Goal: Task Accomplishment & Management: Complete application form

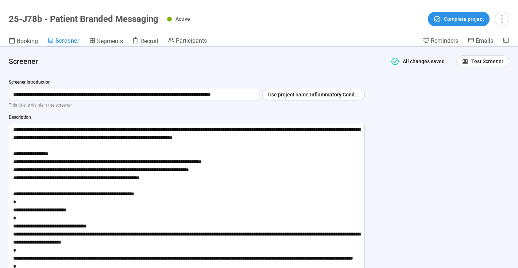
scroll to position [671, 0]
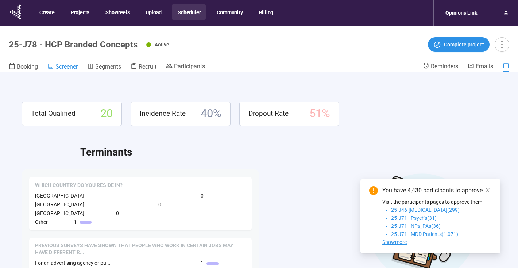
click at [67, 65] on span "Screener" at bounding box center [66, 66] width 22 height 7
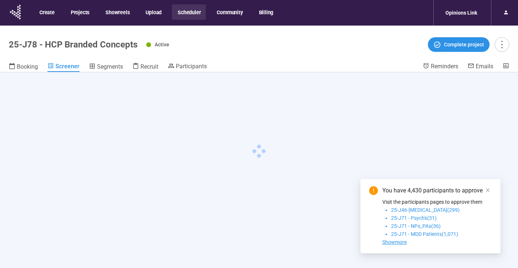
scroll to position [1, 0]
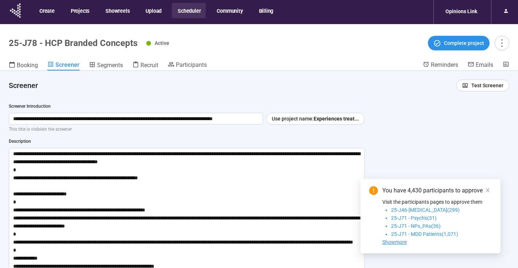
click at [490, 189] on icon "close" at bounding box center [488, 190] width 5 height 5
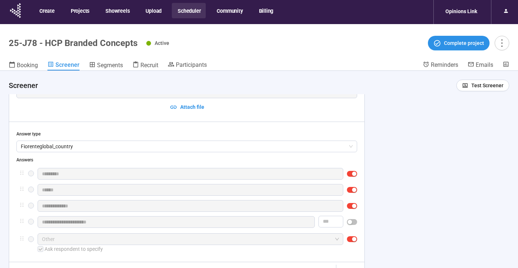
scroll to position [286, 0]
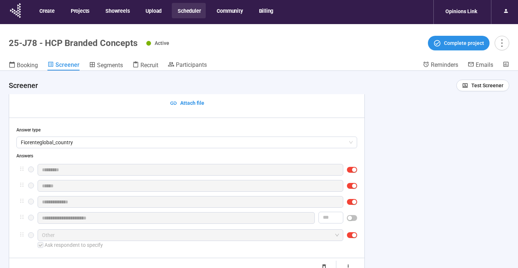
click at [249, 132] on div "Answer type" at bounding box center [186, 130] width 341 height 7
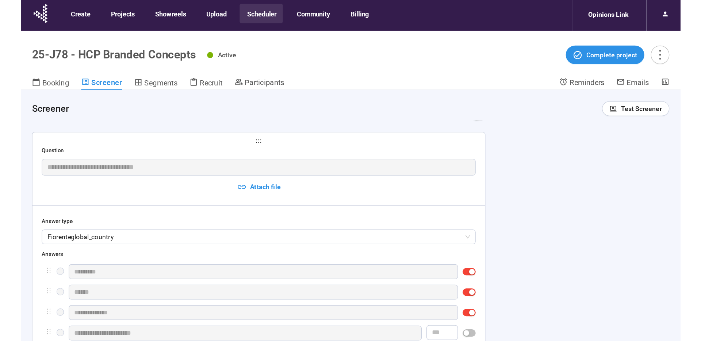
scroll to position [241, 0]
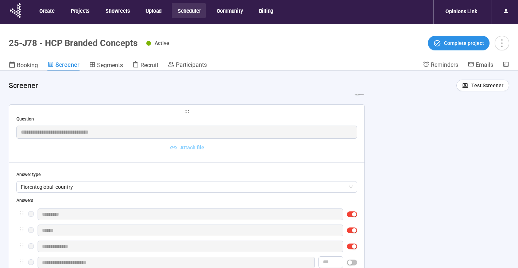
click at [56, 146] on span "Attach file" at bounding box center [187, 147] width 340 height 8
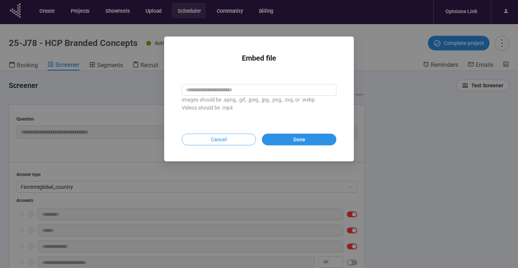
click at [226, 138] on span "Cancel" at bounding box center [219, 139] width 16 height 8
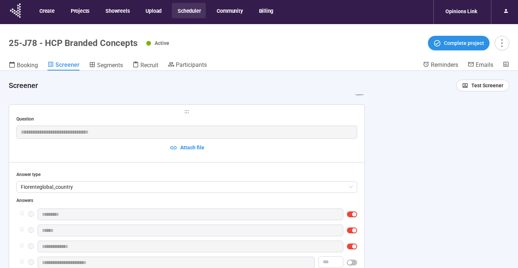
click at [231, 118] on div "Question" at bounding box center [186, 119] width 341 height 7
click at [254, 199] on div "Answers" at bounding box center [186, 200] width 341 height 7
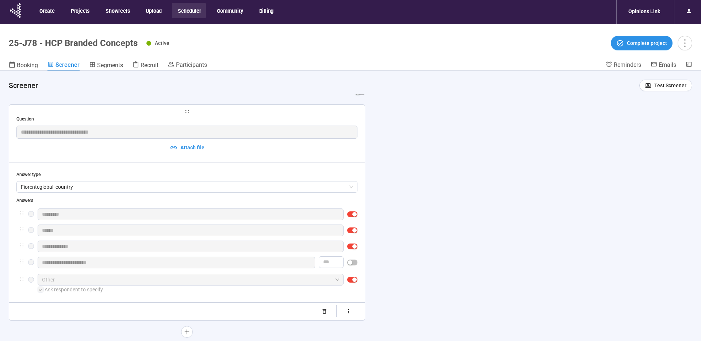
click at [182, 113] on span "holder" at bounding box center [186, 111] width 341 height 5
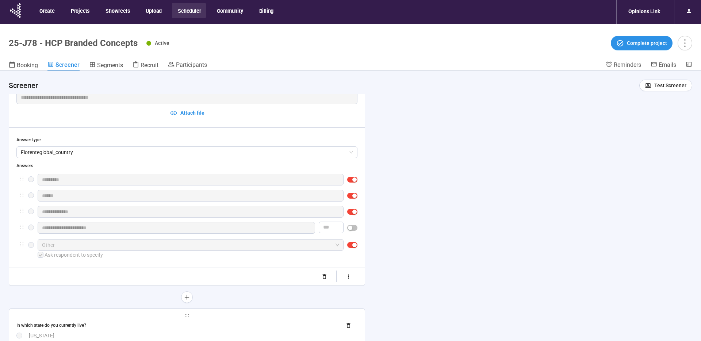
scroll to position [268, 0]
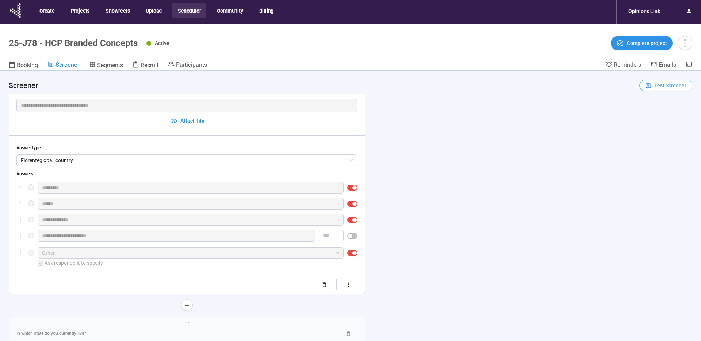
click at [518, 85] on span "Test Screener" at bounding box center [670, 85] width 32 height 8
click at [518, 124] on link "Test screener" at bounding box center [661, 123] width 30 height 6
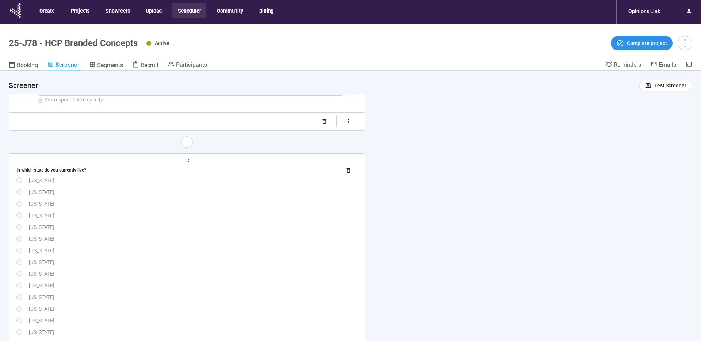
scroll to position [458, 0]
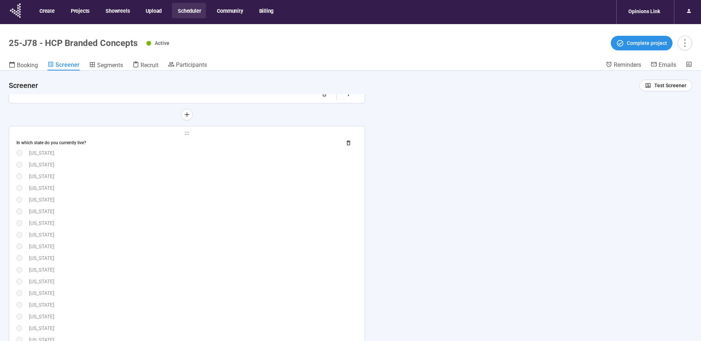
drag, startPoint x: 240, startPoint y: 145, endPoint x: 247, endPoint y: 165, distance: 22.1
click at [240, 145] on div "In which state do you currently live?" at bounding box center [175, 142] width 319 height 7
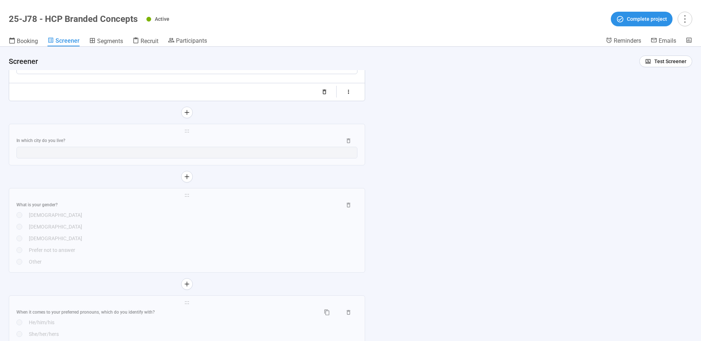
scroll to position [1477, 0]
click at [194, 154] on div "**********" at bounding box center [187, 145] width 356 height 41
click at [195, 134] on span "holder" at bounding box center [186, 131] width 341 height 5
click at [203, 199] on span "holder" at bounding box center [186, 195] width 341 height 5
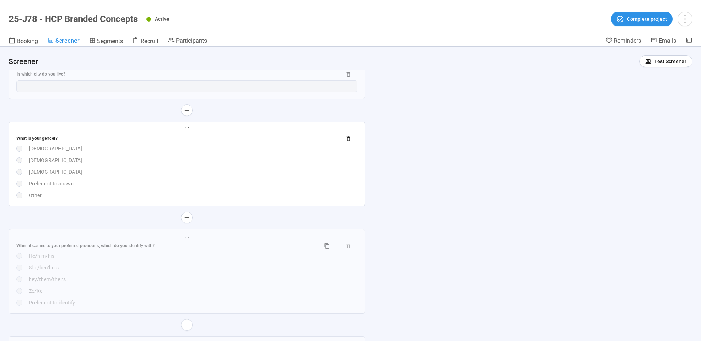
scroll to position [1558, 0]
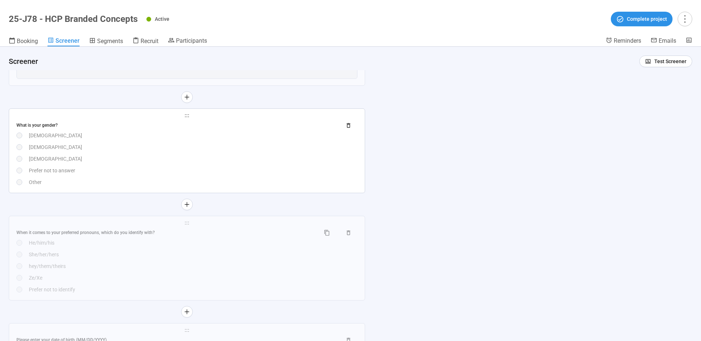
click at [187, 118] on icon "holder" at bounding box center [186, 115] width 5 height 5
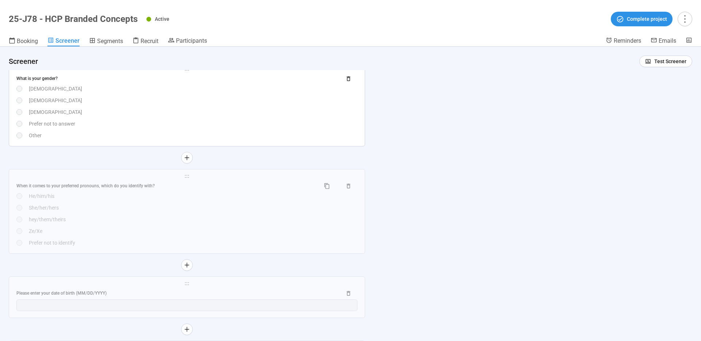
scroll to position [1607, 0]
click at [187, 176] on icon "holder" at bounding box center [186, 173] width 5 height 5
click at [183, 209] on div "She/her/hers" at bounding box center [193, 205] width 329 height 8
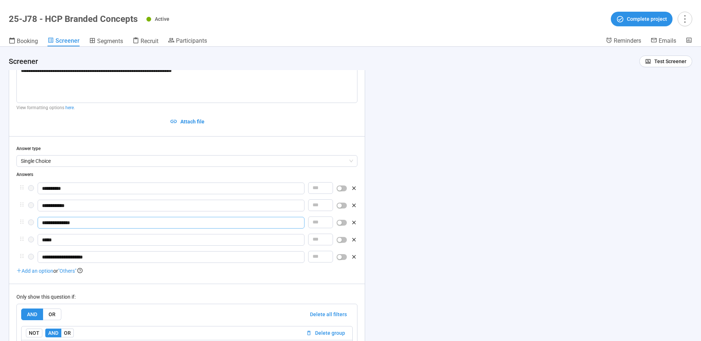
scroll to position [1198, 0]
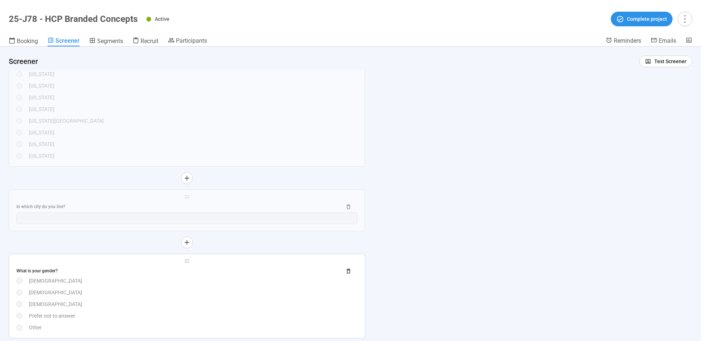
click at [197, 266] on div "What is your gender?" at bounding box center [186, 271] width 341 height 12
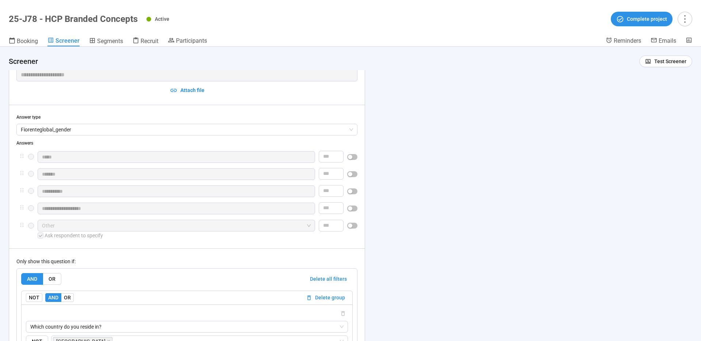
scroll to position [1091, 0]
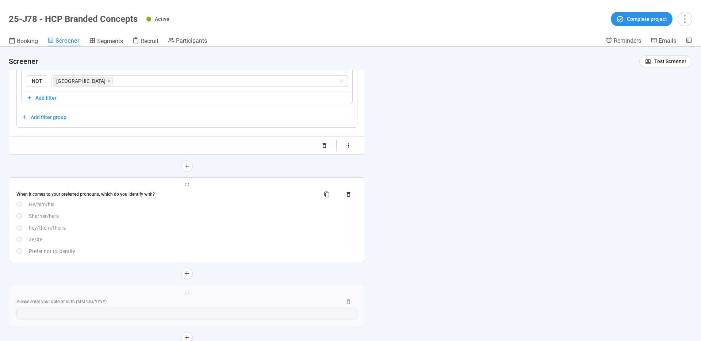
click at [213, 231] on div "hey/them/theirs" at bounding box center [193, 228] width 329 height 8
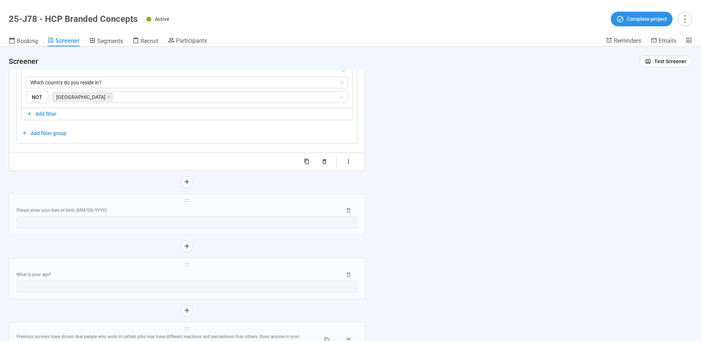
scroll to position [1482, 0]
click at [208, 210] on div "Please enter your date of birth (MM/DD/YYYY)" at bounding box center [175, 209] width 319 height 7
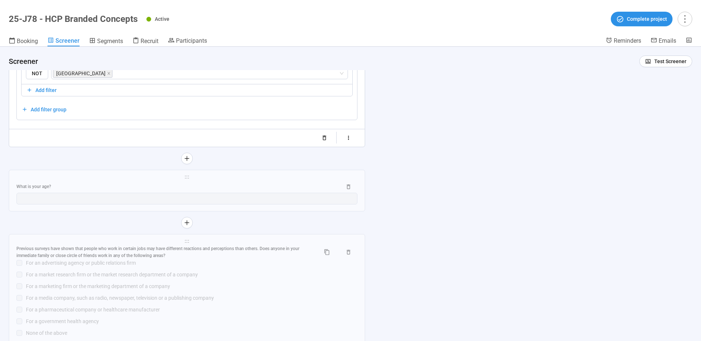
scroll to position [1511, 0]
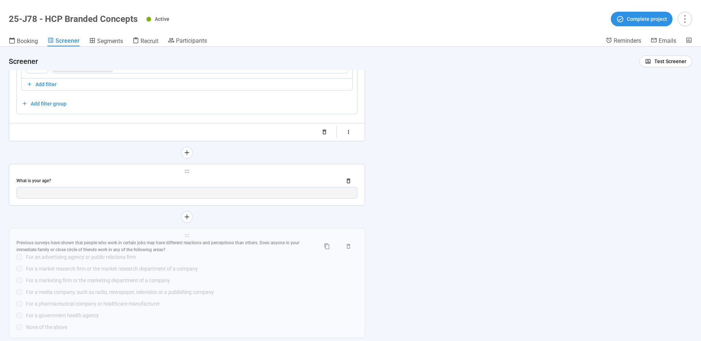
click at [206, 174] on div "**********" at bounding box center [187, 184] width 356 height 41
click at [189, 173] on div "**********" at bounding box center [187, 184] width 356 height 41
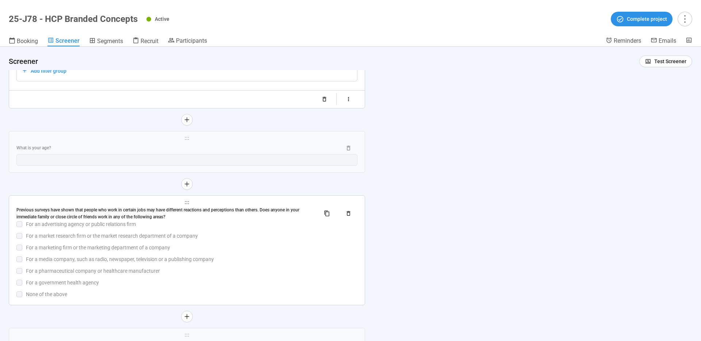
scroll to position [1557, 0]
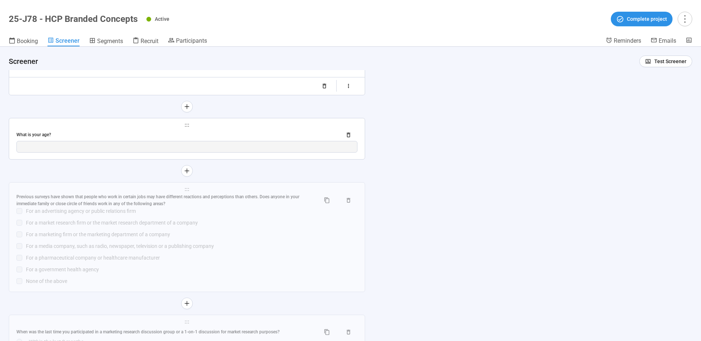
click at [225, 129] on div "**********" at bounding box center [187, 138] width 356 height 41
click at [207, 128] on div "**********" at bounding box center [187, 138] width 356 height 41
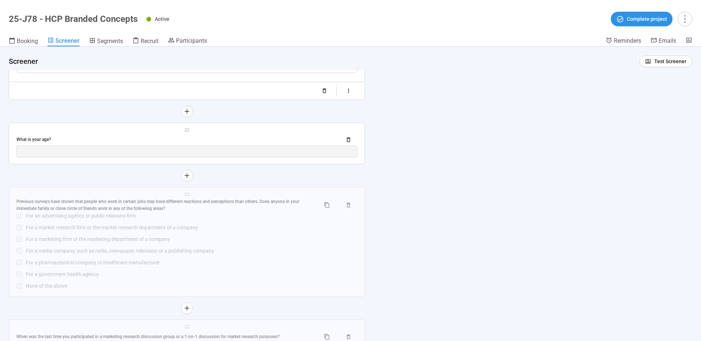
click at [186, 132] on icon "holder" at bounding box center [186, 129] width 5 height 5
click at [229, 134] on div "What is your age?" at bounding box center [186, 140] width 341 height 12
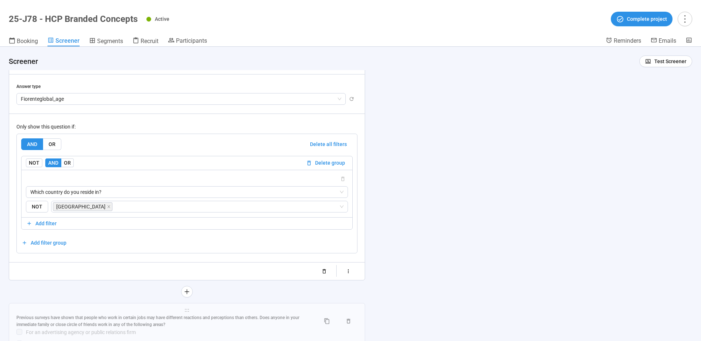
click at [204, 154] on div "AND OR Delete all filters NOT AND OR Delete group Which country do you reside i…" at bounding box center [186, 193] width 331 height 110
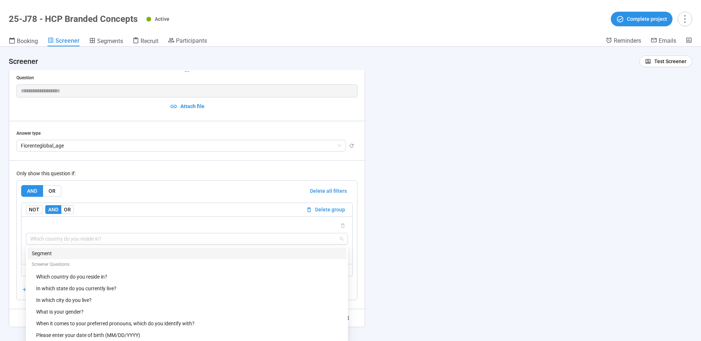
scroll to position [1354, 0]
click at [288, 127] on div "**********" at bounding box center [186, 198] width 341 height 249
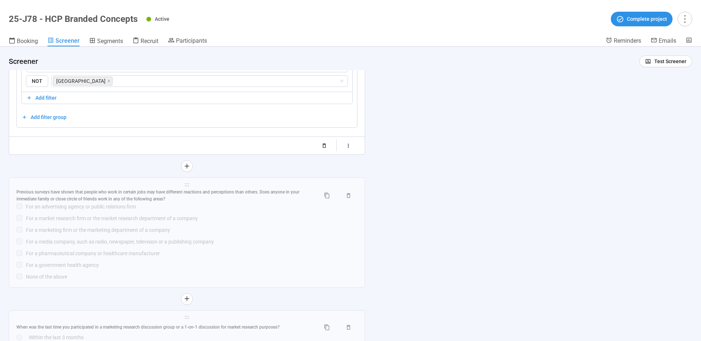
scroll to position [1526, 0]
click at [241, 229] on div "For a marketing firm or the marketing department of a company" at bounding box center [191, 230] width 331 height 8
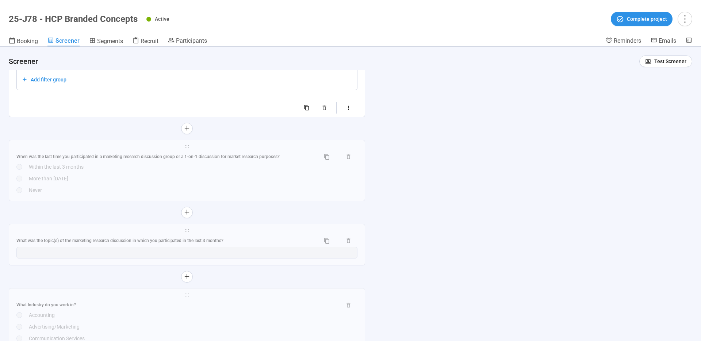
scroll to position [1808, 0]
click at [286, 158] on div "When was the last time you participated in a marketing research discussion grou…" at bounding box center [186, 155] width 341 height 12
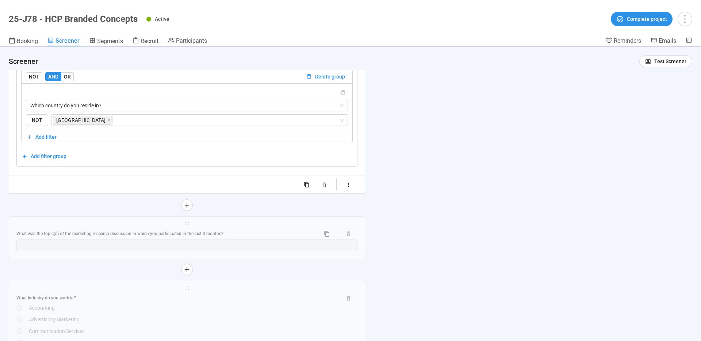
scroll to position [1815, 0]
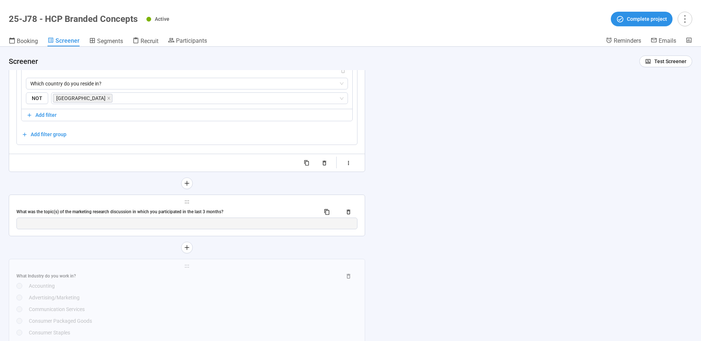
click at [224, 208] on div "What was the topic(s) of the marketing research discussion in which you partici…" at bounding box center [186, 212] width 341 height 12
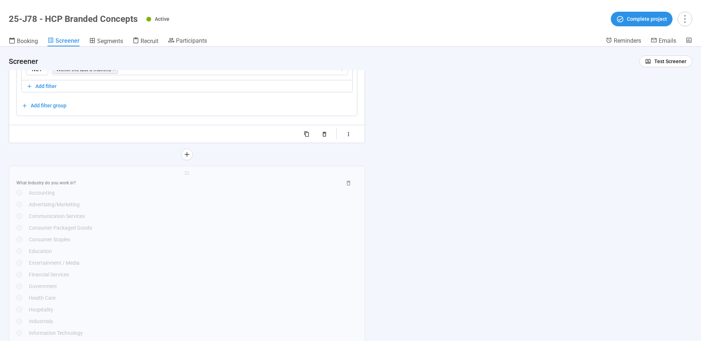
scroll to position [1892, 0]
click at [213, 178] on div "What Industry do you work in?" at bounding box center [175, 179] width 319 height 7
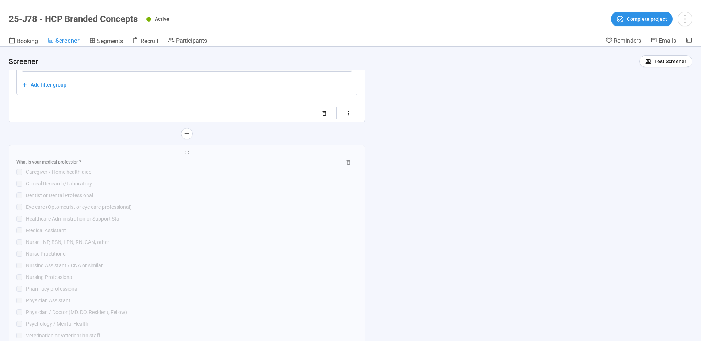
scroll to position [2278, 0]
click at [219, 159] on div "What is your medical profession?" at bounding box center [175, 161] width 319 height 7
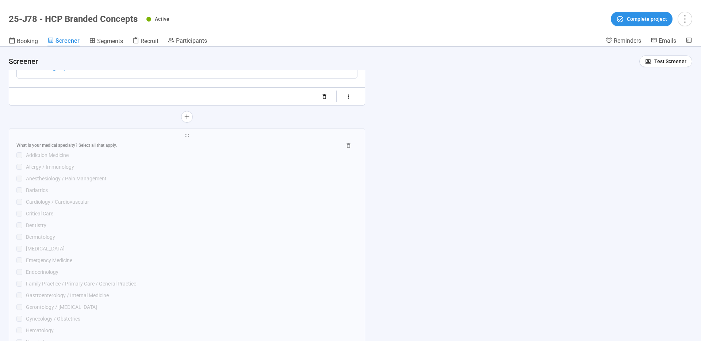
scroll to position [2508, 0]
click at [230, 144] on div "What is your medical specialty? Select all that apply." at bounding box center [175, 141] width 319 height 7
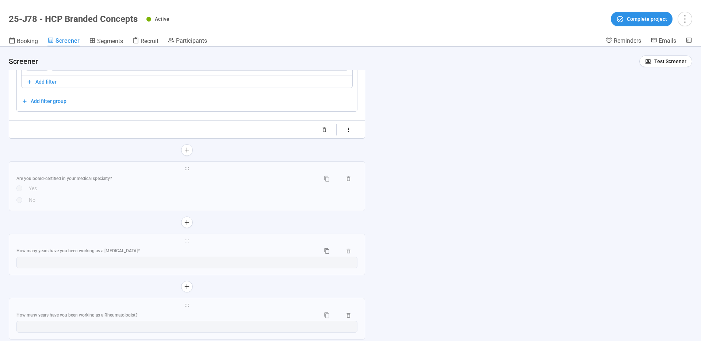
scroll to position [3135, 0]
click at [230, 185] on div "**********" at bounding box center [187, 184] width 356 height 49
click at [197, 169] on span "holder" at bounding box center [186, 166] width 341 height 5
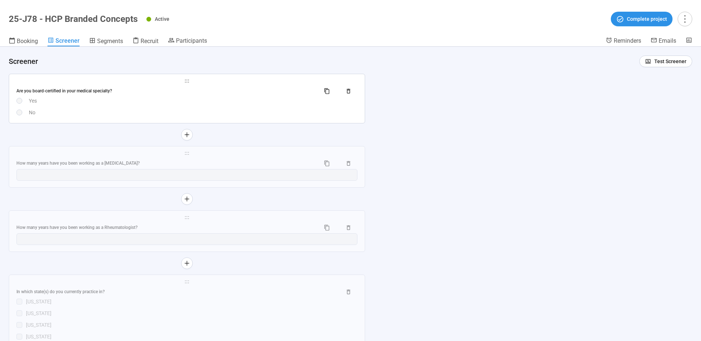
scroll to position [3227, 0]
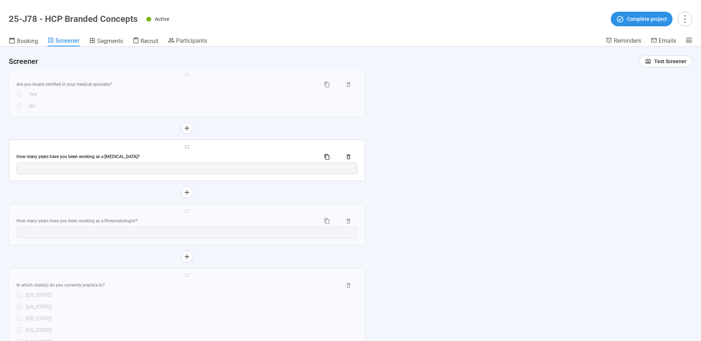
click at [193, 164] on div "**********" at bounding box center [187, 160] width 356 height 41
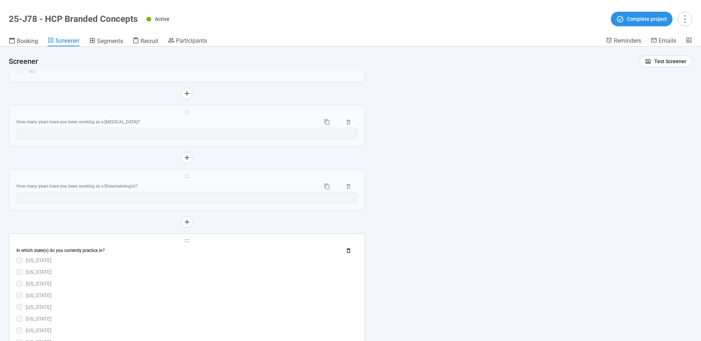
scroll to position [3260, 0]
click at [212, 127] on div "How many years have you been working as a [MEDICAL_DATA]?" at bounding box center [165, 123] width 298 height 7
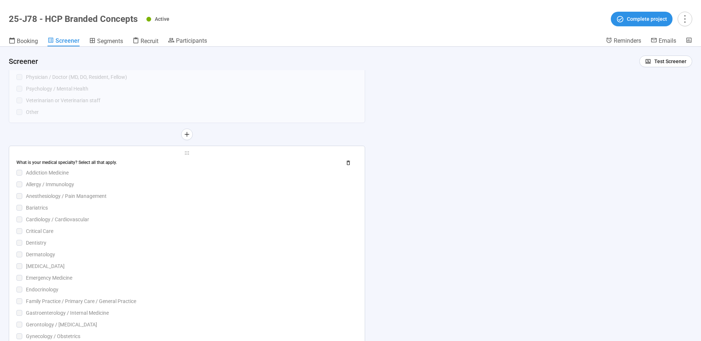
scroll to position [2161, 0]
click at [160, 178] on div "Allergy / Immunology" at bounding box center [191, 181] width 331 height 8
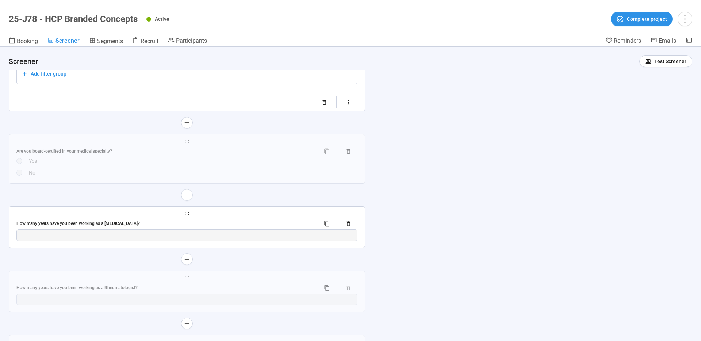
scroll to position [3165, 0]
click at [207, 150] on div "Are you board-certified in your medical specialty?" at bounding box center [165, 146] width 298 height 7
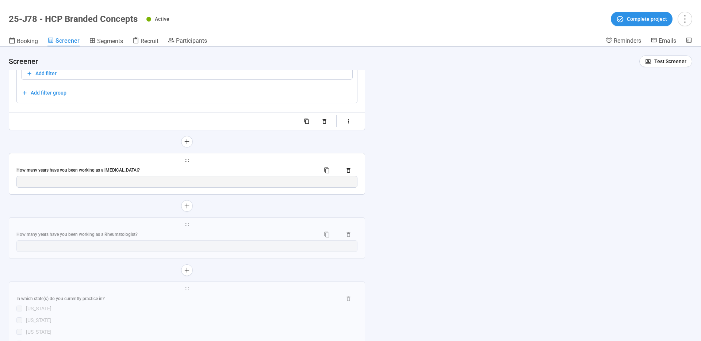
scroll to position [3045, 0]
click at [207, 163] on div "**********" at bounding box center [187, 172] width 356 height 41
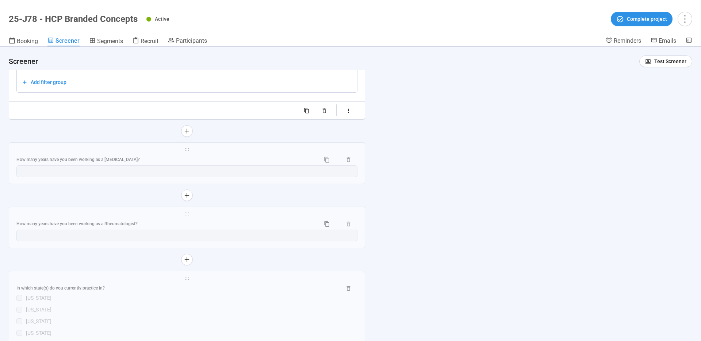
scroll to position [3048, 0]
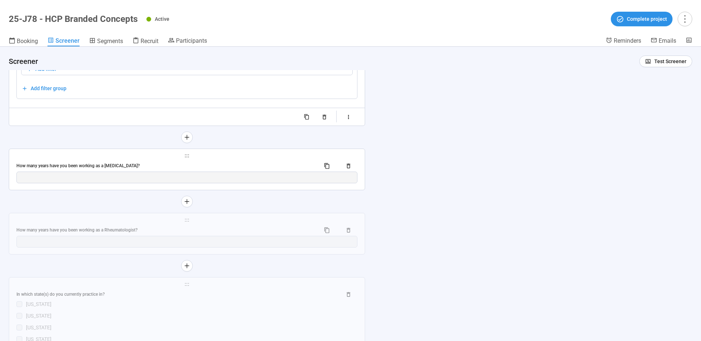
click at [208, 160] on div "**********" at bounding box center [187, 169] width 356 height 41
click at [204, 159] on div "**********" at bounding box center [187, 169] width 356 height 41
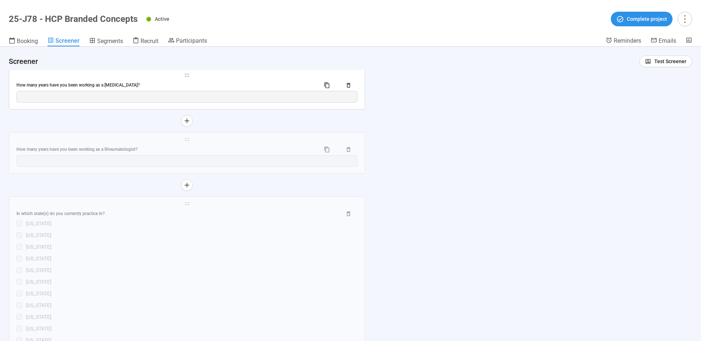
scroll to position [3133, 0]
click at [197, 74] on span "holder" at bounding box center [186, 71] width 341 height 5
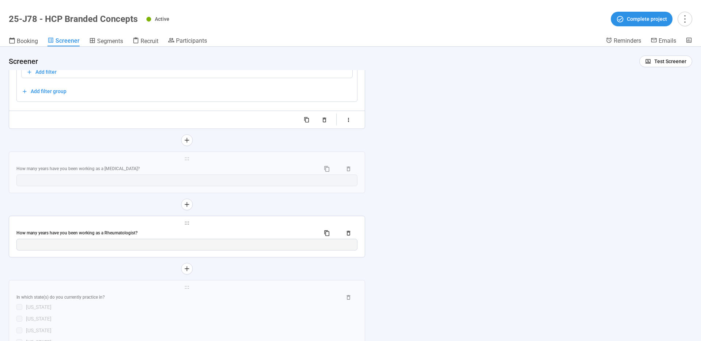
scroll to position [3039, 0]
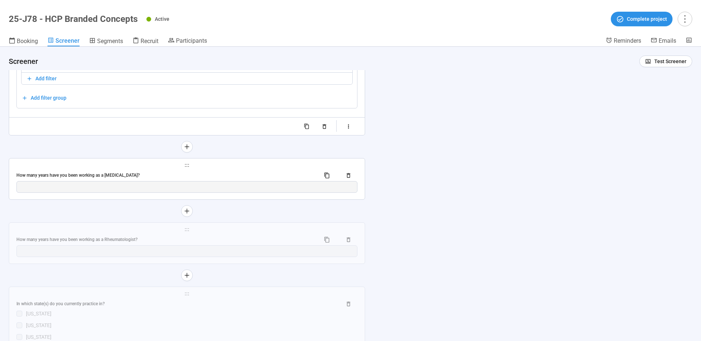
click at [191, 167] on span "holder" at bounding box center [186, 165] width 341 height 5
click at [216, 167] on span "holder" at bounding box center [186, 165] width 341 height 5
click at [206, 169] on div "**********" at bounding box center [187, 178] width 356 height 41
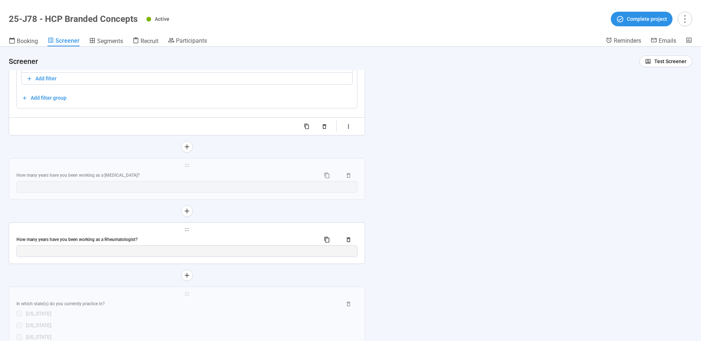
click at [214, 233] on div "**********" at bounding box center [187, 243] width 356 height 41
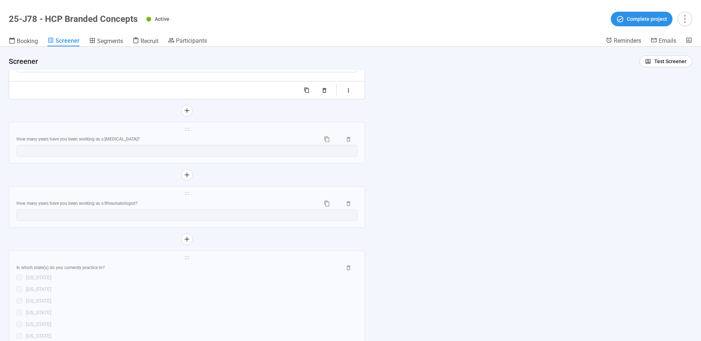
scroll to position [3077, 0]
click at [196, 196] on div "How many years have you been working as a Rheumatologist?" at bounding box center [186, 202] width 341 height 12
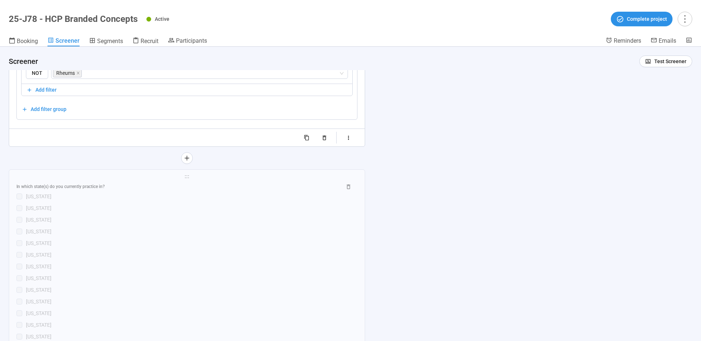
scroll to position [3134, 0]
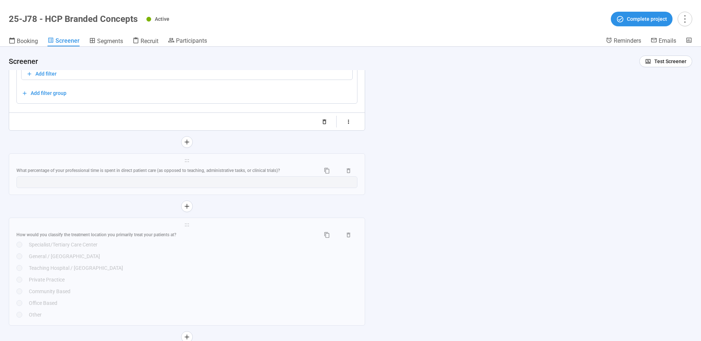
scroll to position [4038, 0]
click at [226, 163] on span "holder" at bounding box center [186, 160] width 341 height 5
click at [272, 163] on span "holder" at bounding box center [186, 160] width 341 height 5
click at [231, 163] on span "holder" at bounding box center [186, 160] width 341 height 5
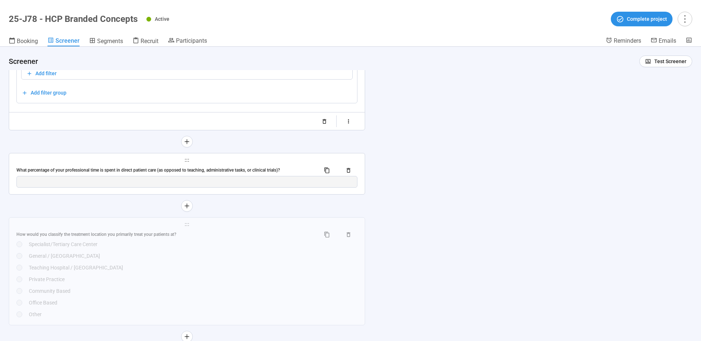
click at [231, 163] on span "holder" at bounding box center [186, 160] width 341 height 5
click at [224, 163] on span "holder" at bounding box center [186, 160] width 341 height 5
click at [210, 163] on span "holder" at bounding box center [186, 160] width 341 height 5
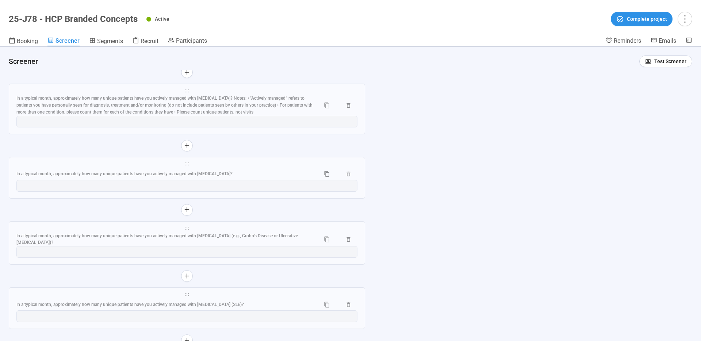
scroll to position [4480, 0]
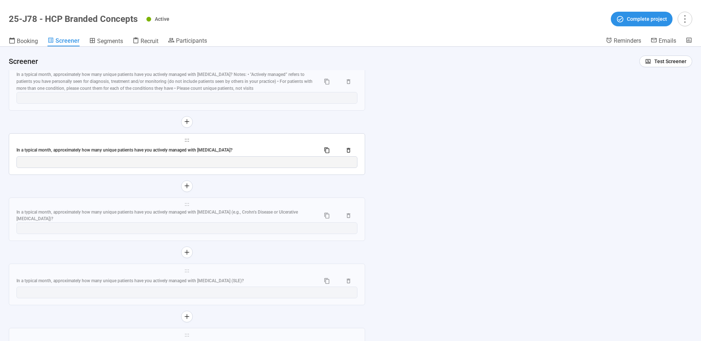
click at [205, 143] on span "holder" at bounding box center [186, 140] width 341 height 5
click at [201, 143] on span "holder" at bounding box center [186, 140] width 341 height 5
click at [188, 143] on icon "holder" at bounding box center [186, 140] width 5 height 5
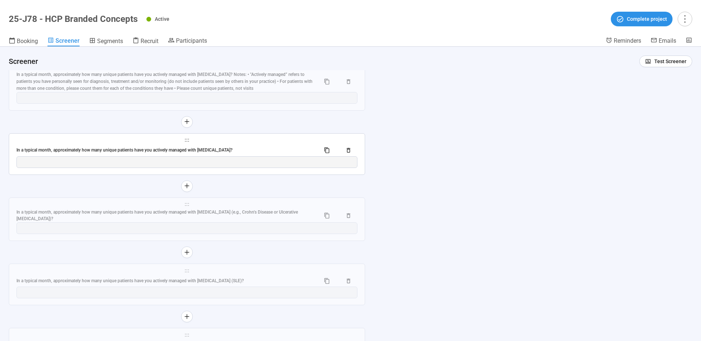
click at [237, 143] on span "holder" at bounding box center [186, 140] width 341 height 5
drag, startPoint x: 237, startPoint y: 158, endPoint x: 241, endPoint y: 163, distance: 6.6
click at [237, 143] on span "holder" at bounding box center [186, 140] width 341 height 5
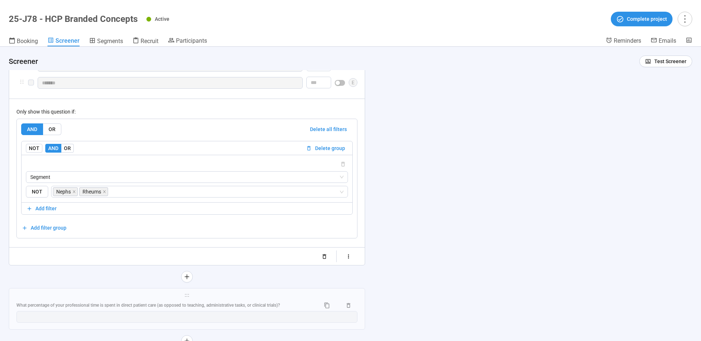
scroll to position [3902, 0]
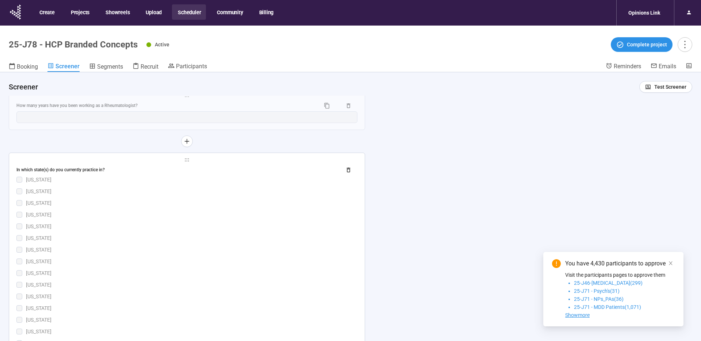
scroll to position [3026, 0]
click at [211, 181] on div "[US_STATE]" at bounding box center [191, 178] width 331 height 8
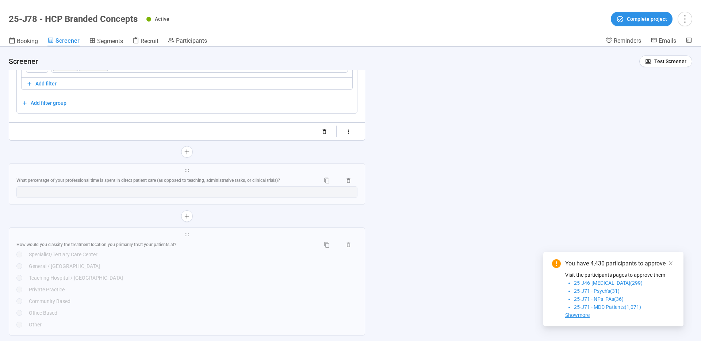
scroll to position [4030, 0]
click at [233, 170] on span "holder" at bounding box center [186, 167] width 341 height 5
click at [218, 170] on span "holder" at bounding box center [186, 167] width 341 height 5
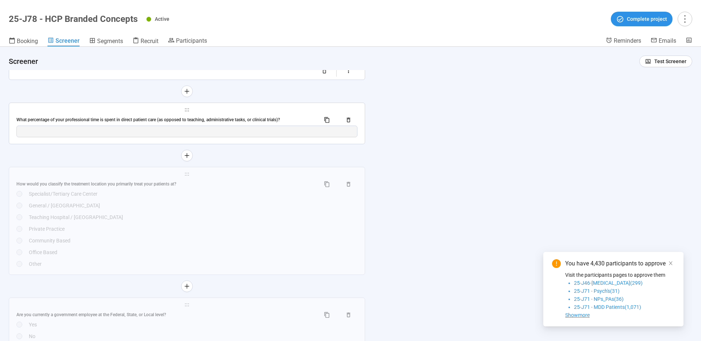
scroll to position [4093, 0]
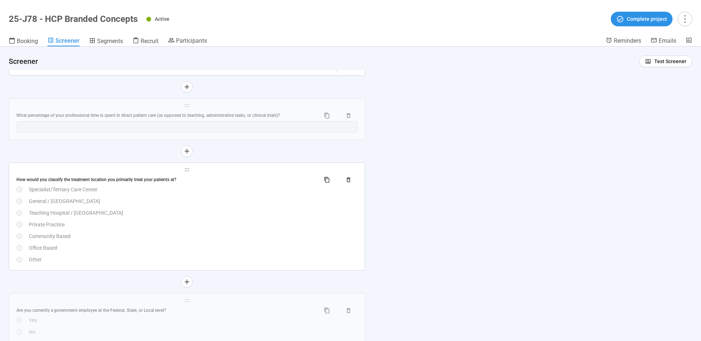
click at [205, 183] on div "How would you classify the treatment location you primarily treat your patients…" at bounding box center [165, 179] width 298 height 7
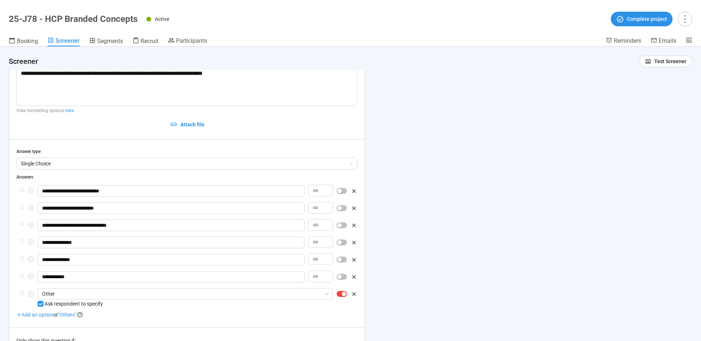
scroll to position [3684, 0]
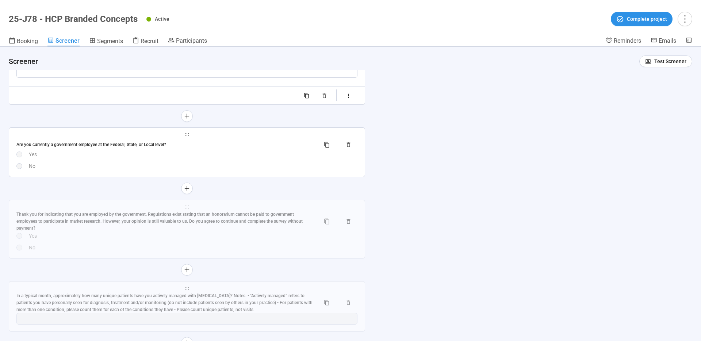
click at [219, 164] on div "No" at bounding box center [193, 166] width 329 height 8
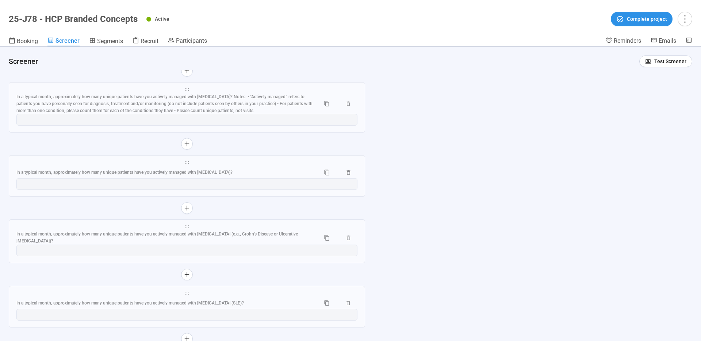
scroll to position [4241, 0]
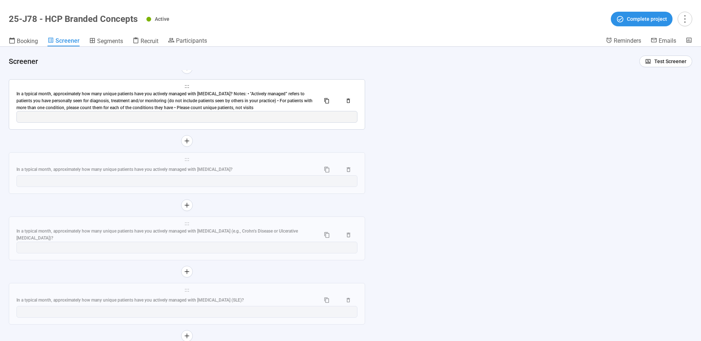
click at [277, 104] on div "In a typical month, approximately how many unique patients have you actively ma…" at bounding box center [165, 101] width 298 height 21
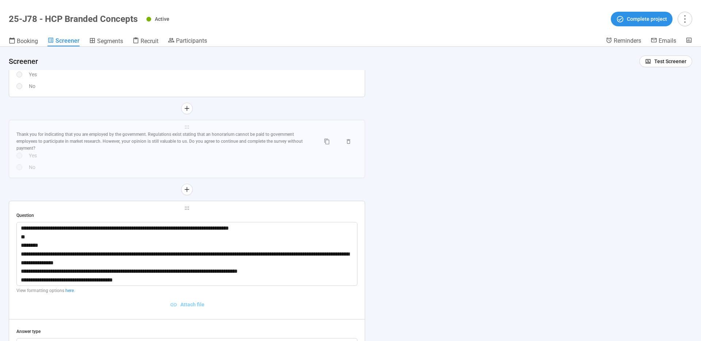
scroll to position [3812, 0]
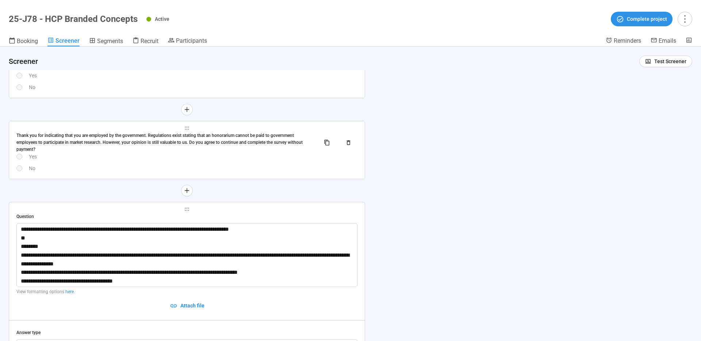
click at [210, 131] on div "**********" at bounding box center [187, 150] width 356 height 58
click at [214, 129] on span "holder" at bounding box center [186, 128] width 341 height 5
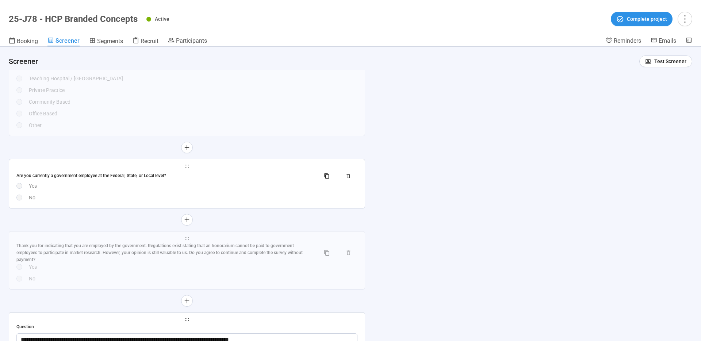
click at [220, 183] on div "Yes" at bounding box center [193, 186] width 329 height 8
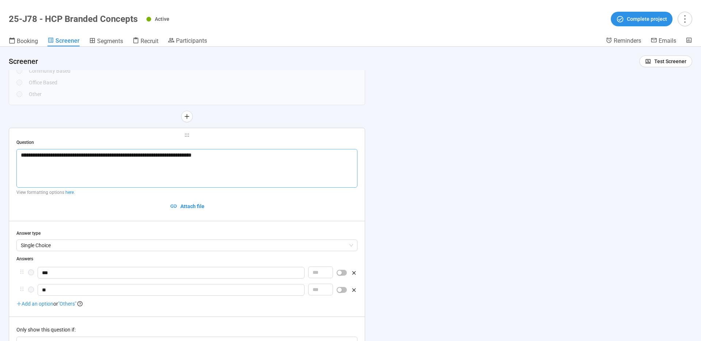
scroll to position [3814, 0]
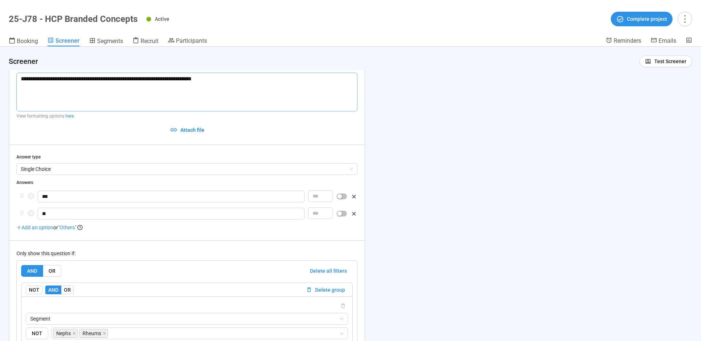
click at [205, 178] on div "**********" at bounding box center [186, 233] width 341 height 341
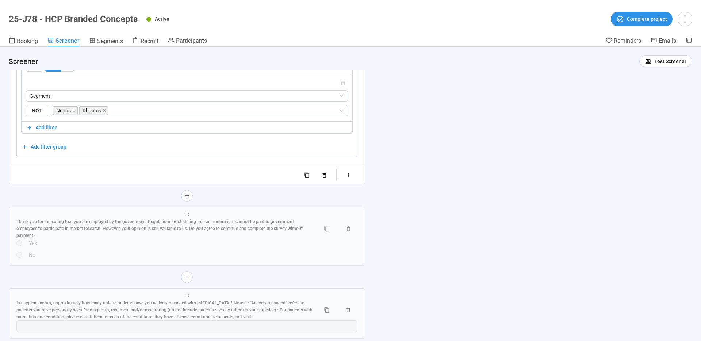
scroll to position [4036, 0]
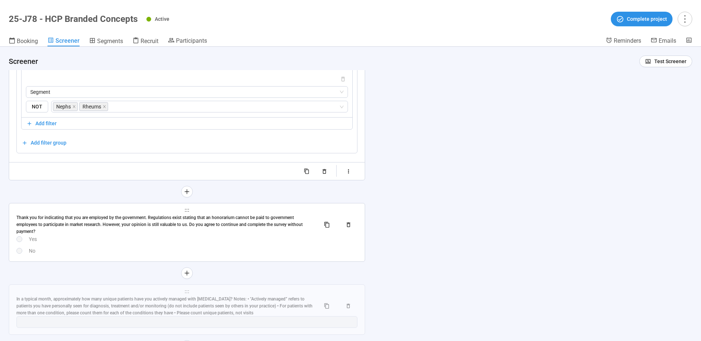
click at [233, 242] on div "Yes" at bounding box center [193, 239] width 329 height 8
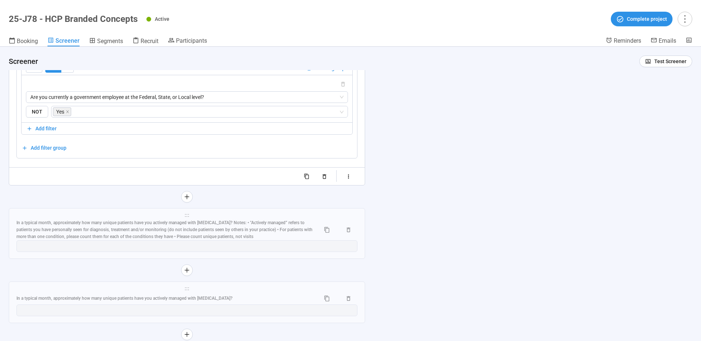
scroll to position [4127, 0]
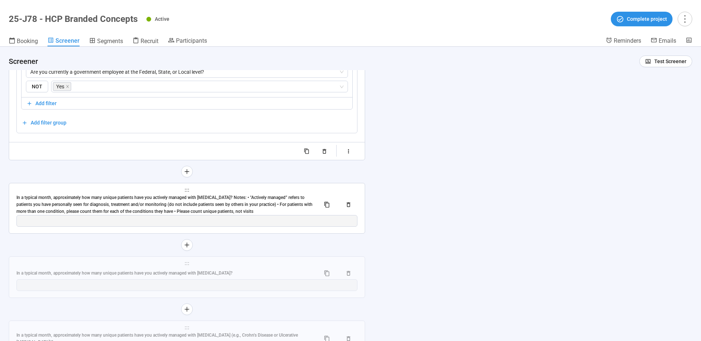
click at [151, 191] on span "holder" at bounding box center [186, 190] width 341 height 5
click at [136, 189] on span "holder" at bounding box center [186, 190] width 341 height 5
click at [154, 200] on div "In a typical month, approximately how many unique patients have you actively ma…" at bounding box center [165, 204] width 298 height 21
click at [154, 200] on div "**********" at bounding box center [187, 208] width 356 height 50
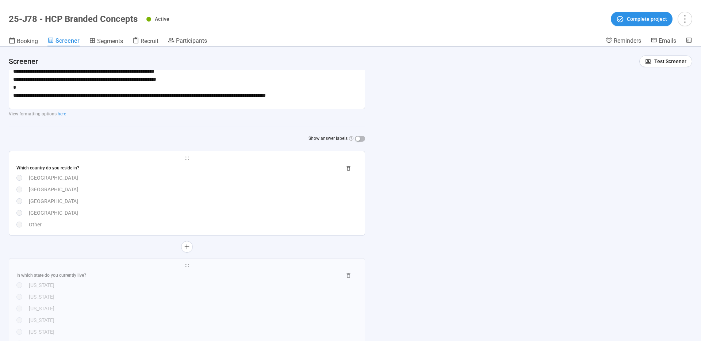
scroll to position [173, 0]
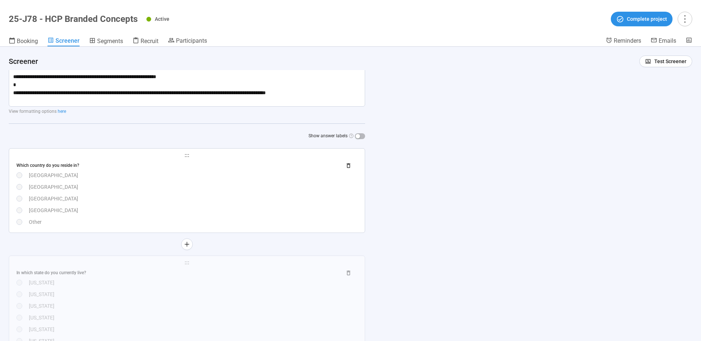
click at [205, 195] on div "[GEOGRAPHIC_DATA]" at bounding box center [193, 199] width 329 height 8
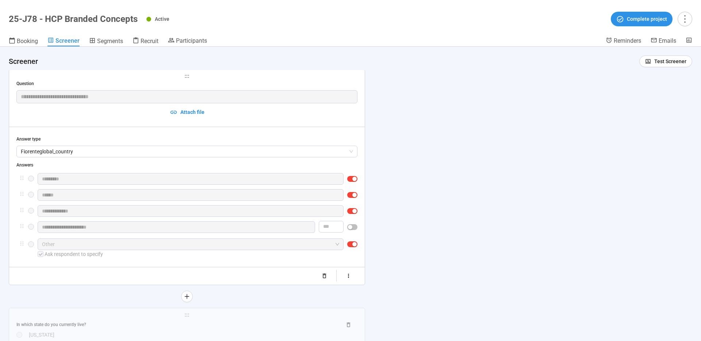
scroll to position [253, 0]
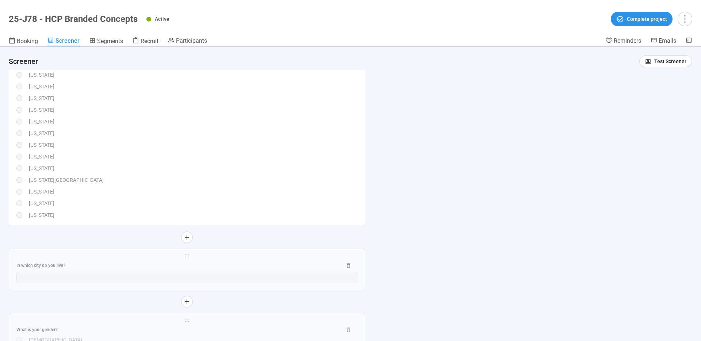
click at [281, 172] on div "[US_STATE]" at bounding box center [193, 168] width 329 height 8
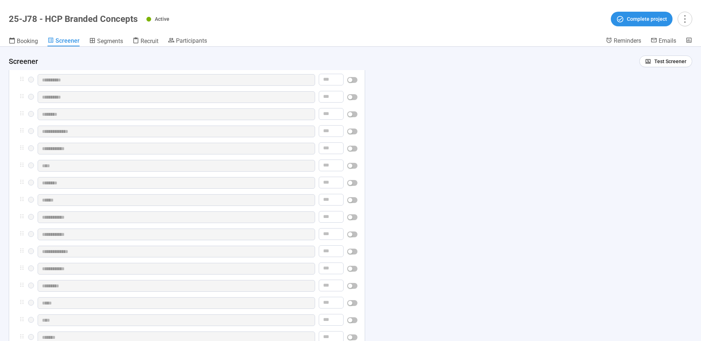
click at [311, 165] on div "**********" at bounding box center [186, 12] width 341 height 871
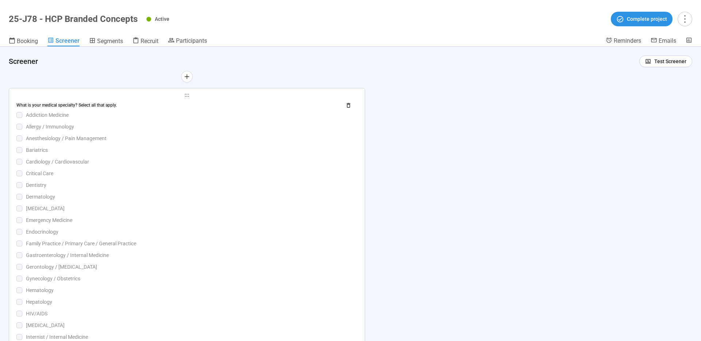
scroll to position [2729, 0]
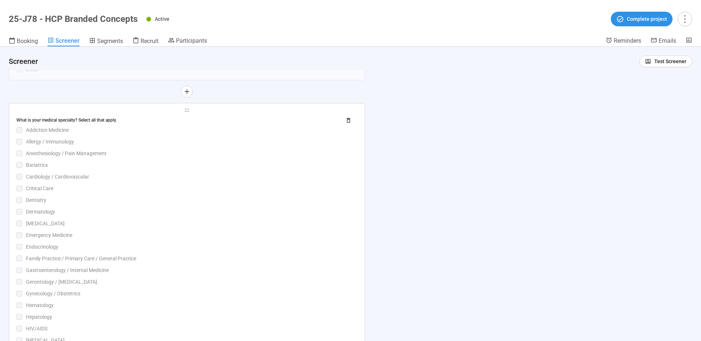
click at [21, 124] on div "What is your medical specialty? Select all that apply." at bounding box center [175, 120] width 319 height 7
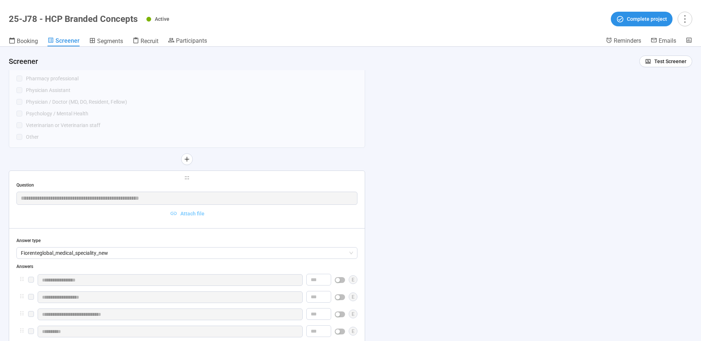
scroll to position [2133, 0]
click at [141, 208] on div "**********" at bounding box center [186, 206] width 341 height 28
